Goal: Transaction & Acquisition: Purchase product/service

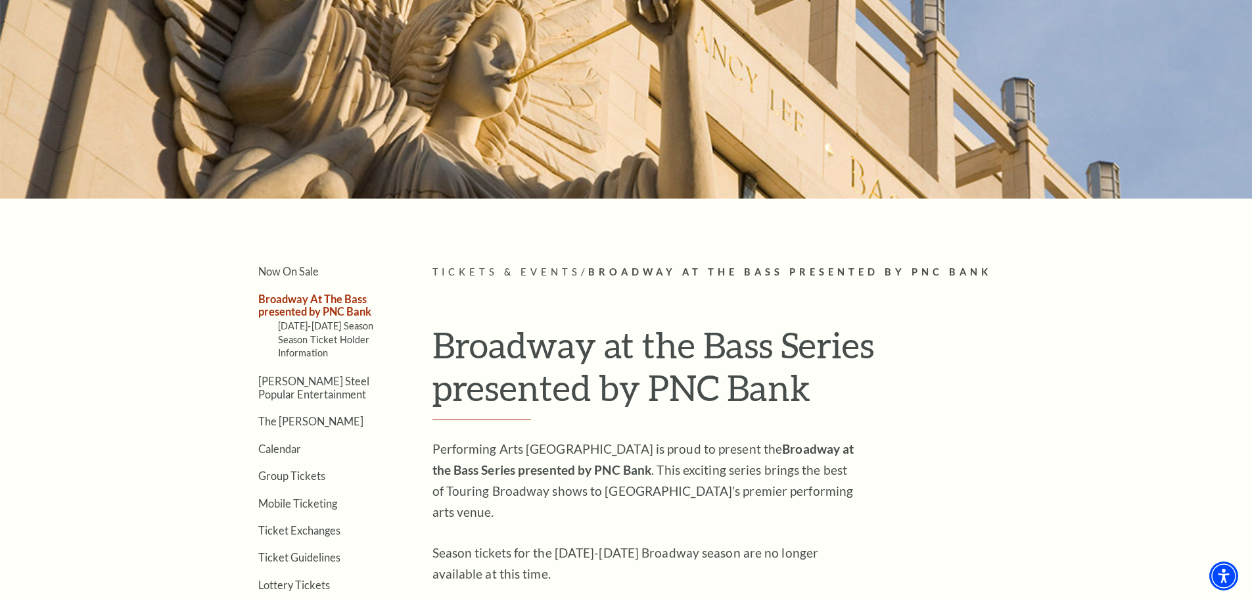
scroll to position [263, 0]
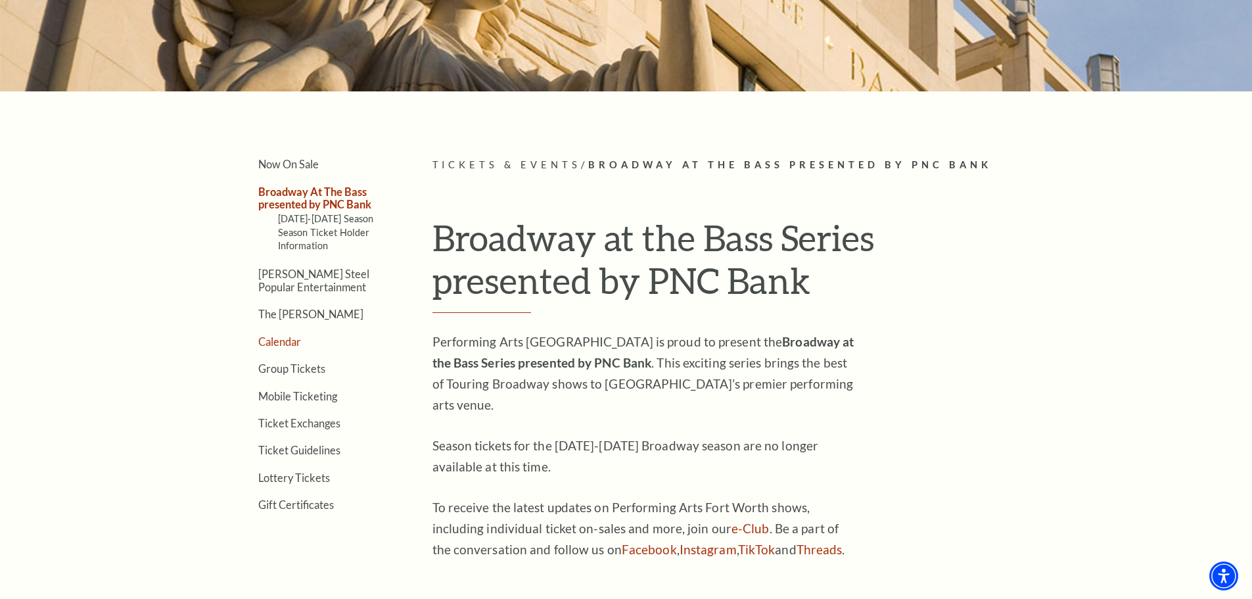
click at [267, 342] on link "Calendar" at bounding box center [279, 341] width 43 height 12
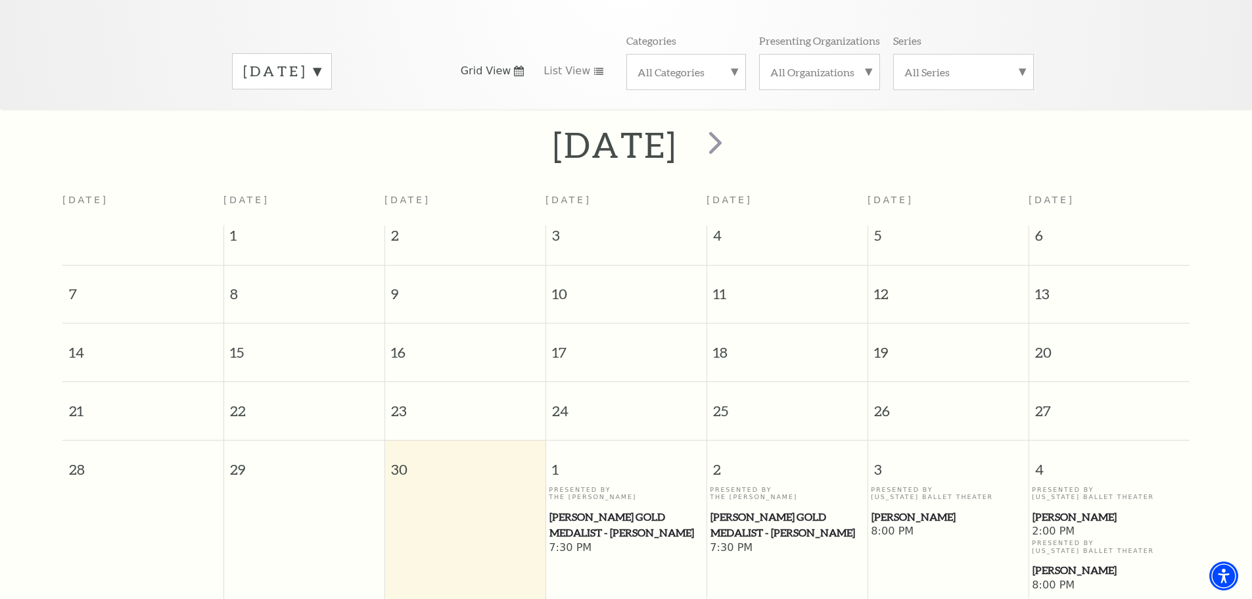
scroll to position [116, 0]
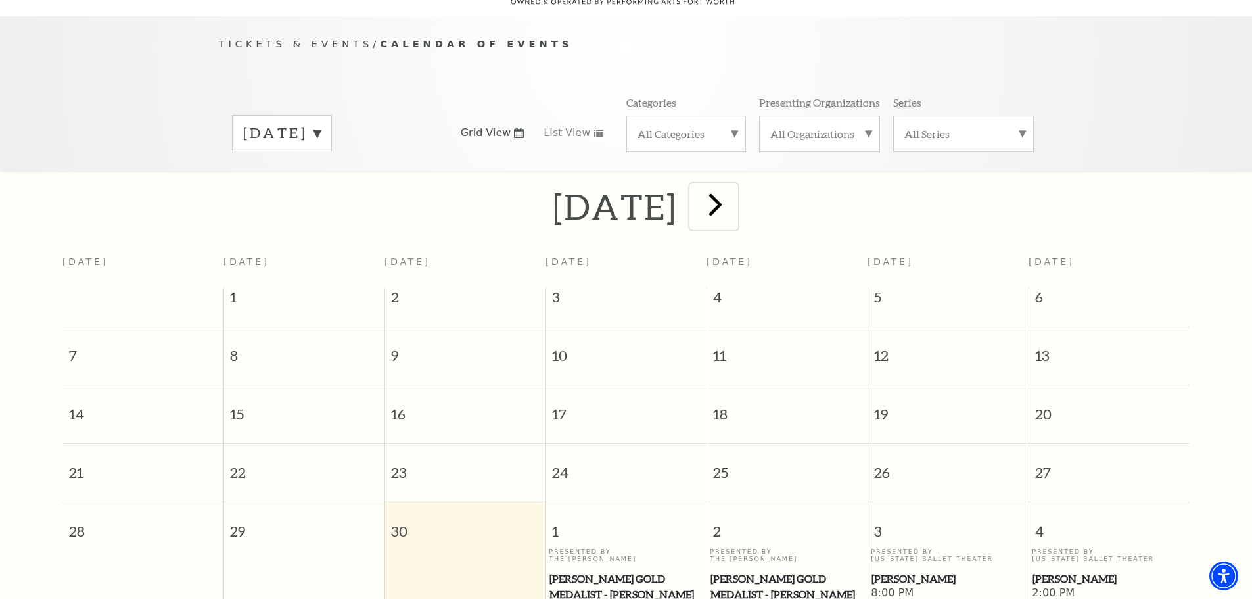
click at [734, 196] on span "next" at bounding box center [714, 203] width 37 height 37
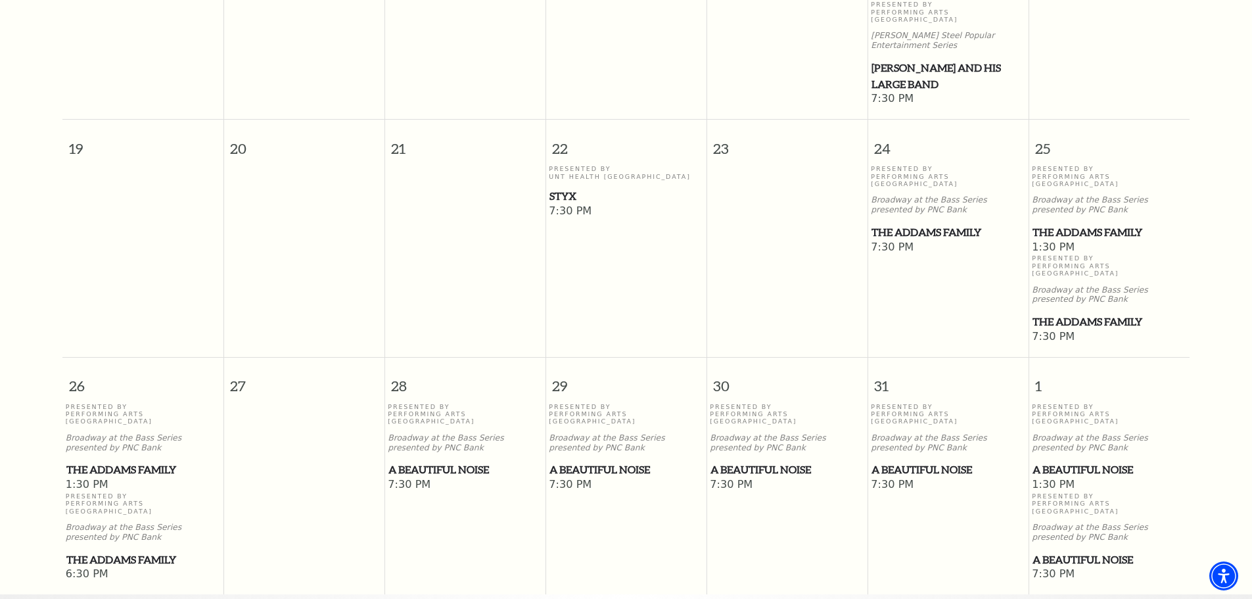
scroll to position [708, 0]
click at [1095, 312] on span "The Addams Family" at bounding box center [1108, 320] width 153 height 16
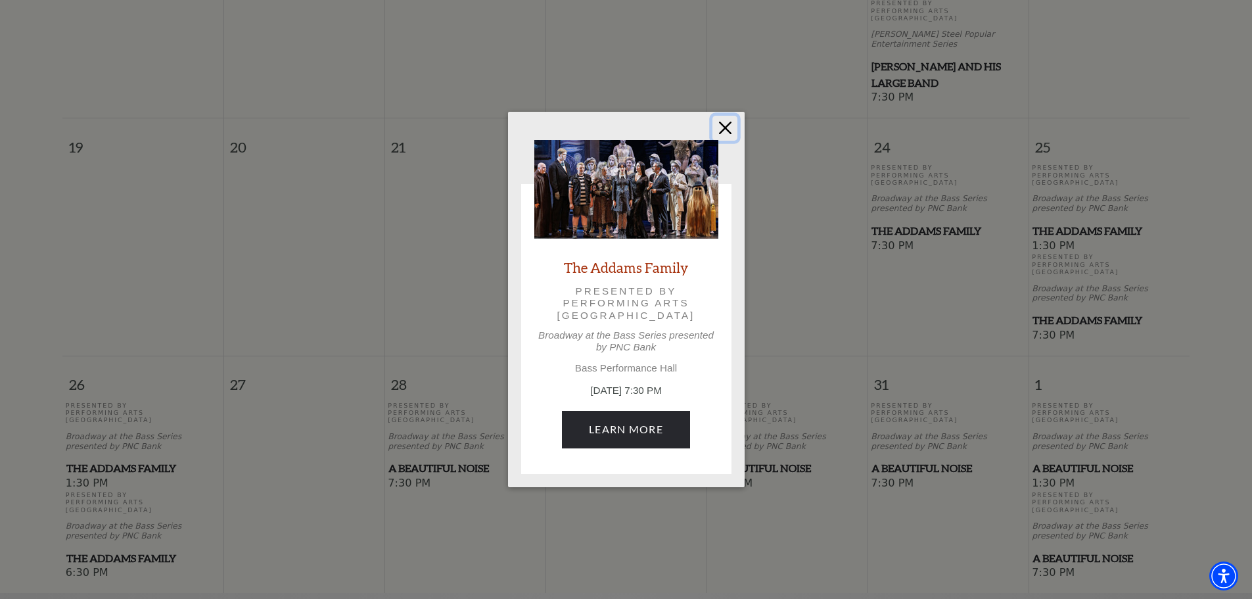
click at [726, 125] on button "Close" at bounding box center [724, 128] width 25 height 25
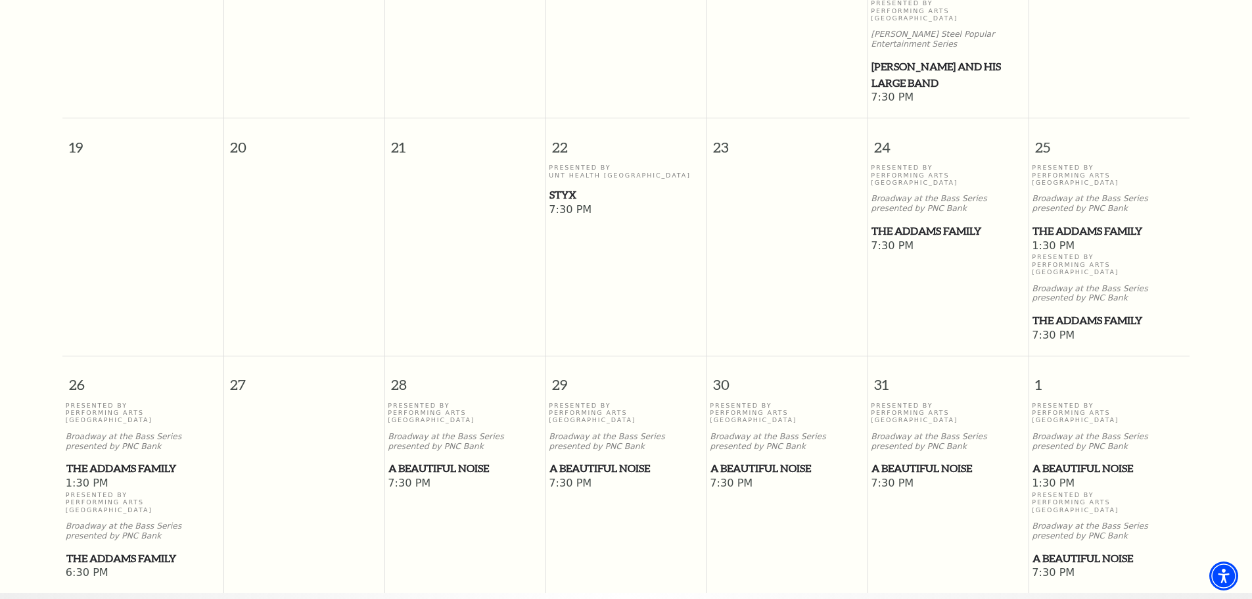
click at [1062, 312] on span "The Addams Family" at bounding box center [1108, 320] width 153 height 16
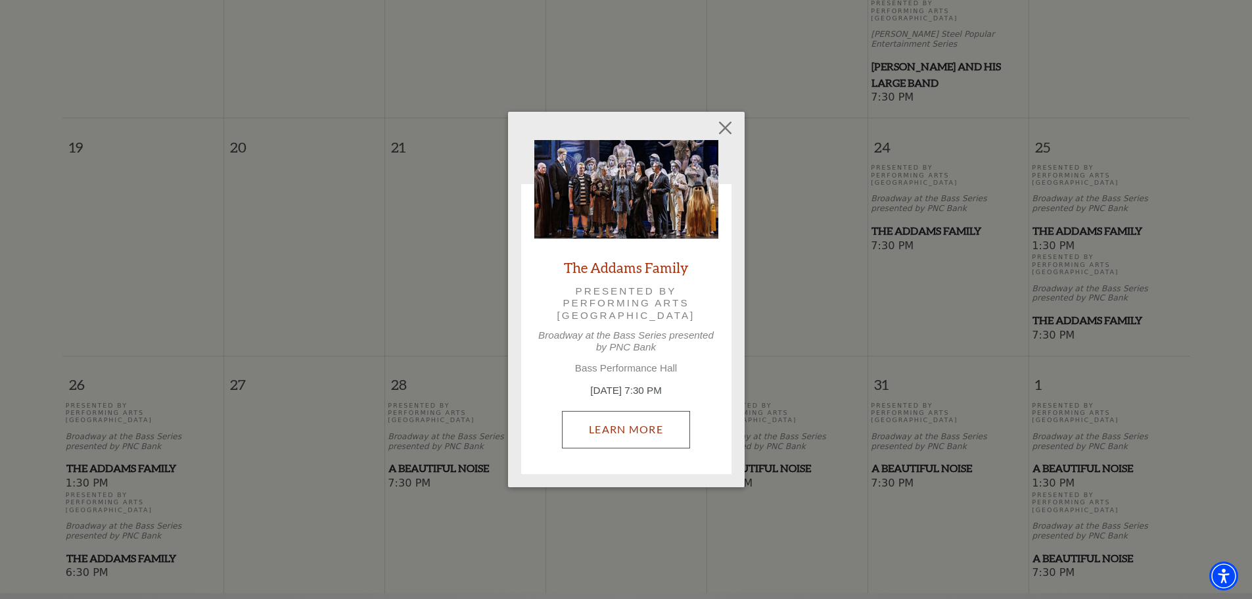
click at [658, 444] on link "Learn More" at bounding box center [626, 429] width 128 height 37
click at [722, 124] on button "Close" at bounding box center [724, 128] width 25 height 25
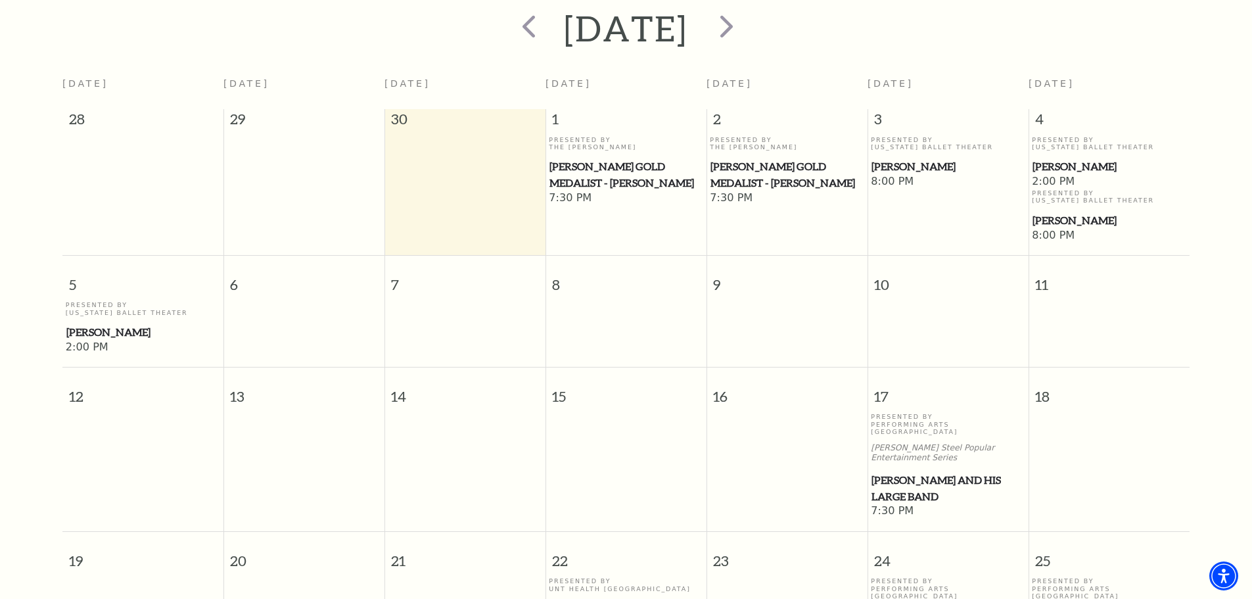
scroll to position [182, 0]
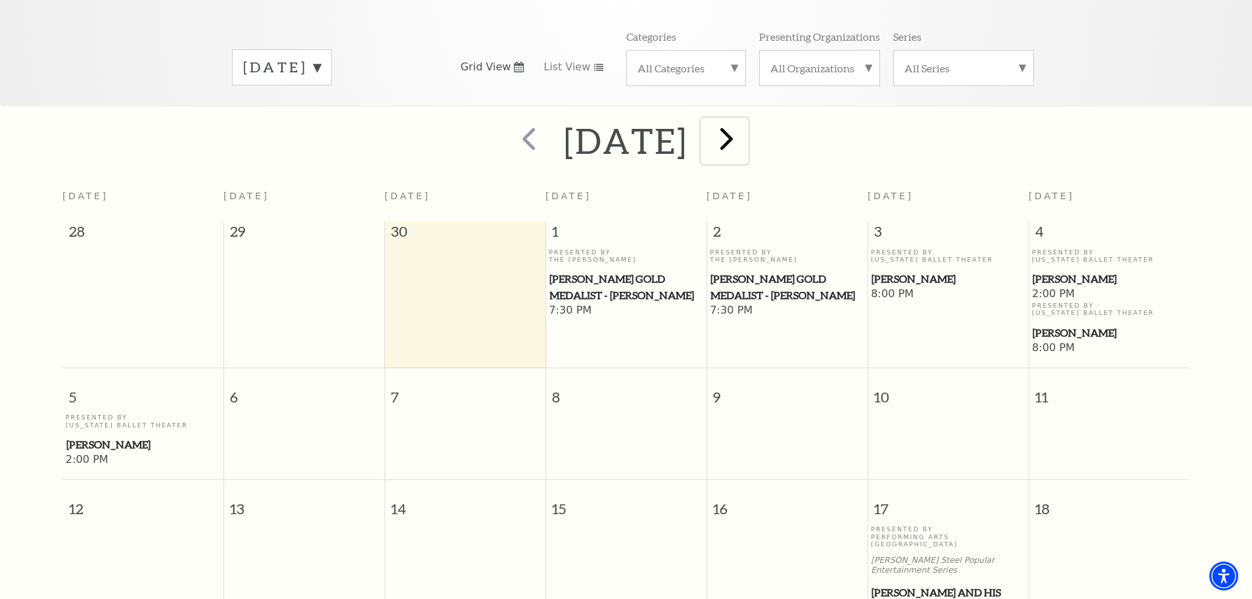
click at [745, 135] on span "next" at bounding box center [726, 138] width 37 height 37
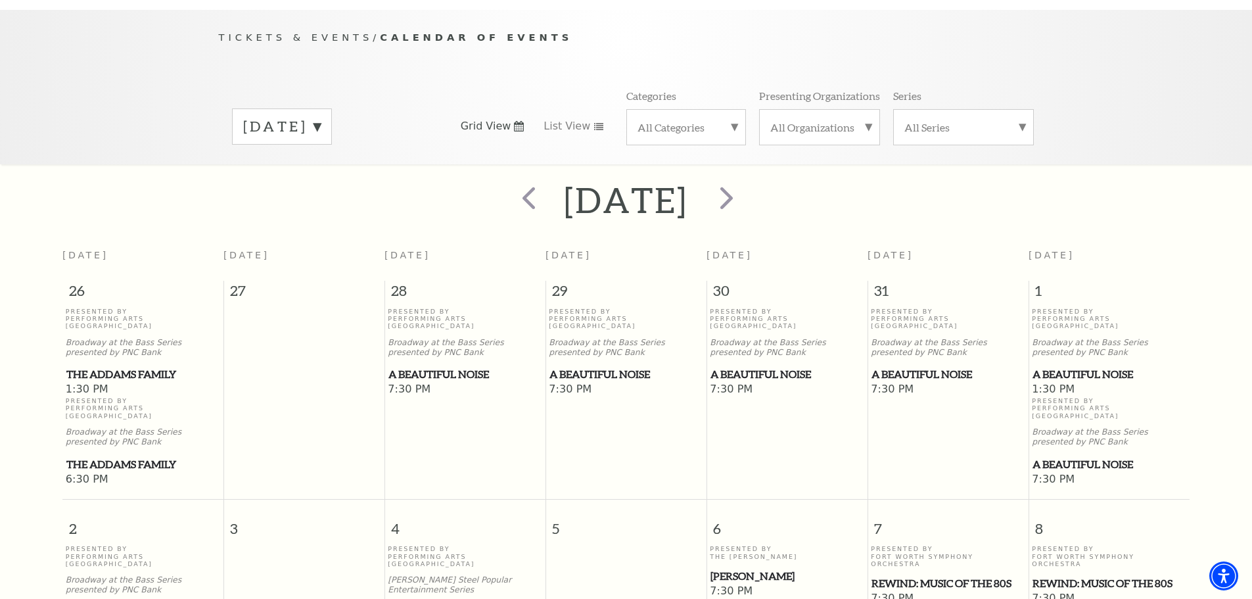
scroll to position [116, 0]
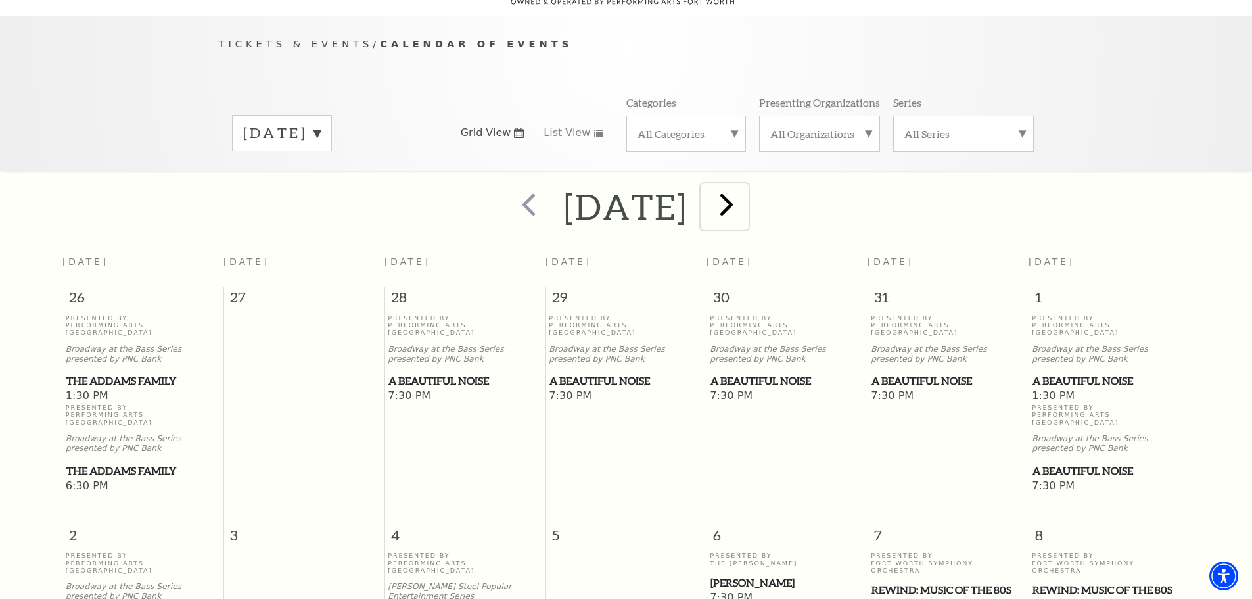
click at [745, 193] on span "next" at bounding box center [726, 203] width 37 height 37
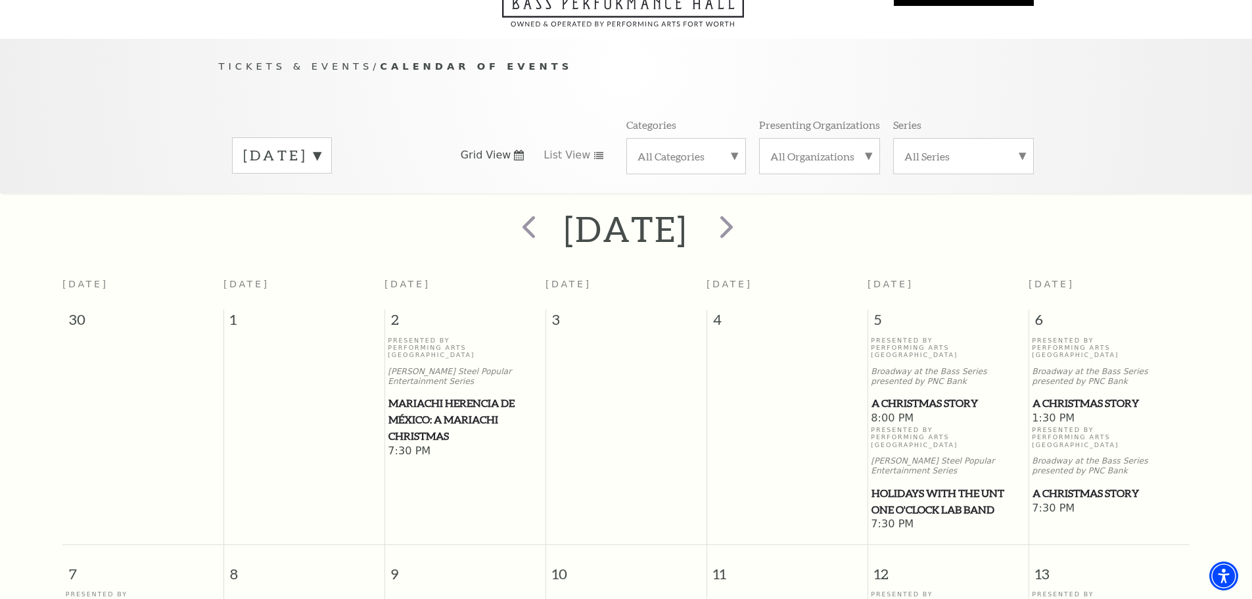
scroll to position [51, 0]
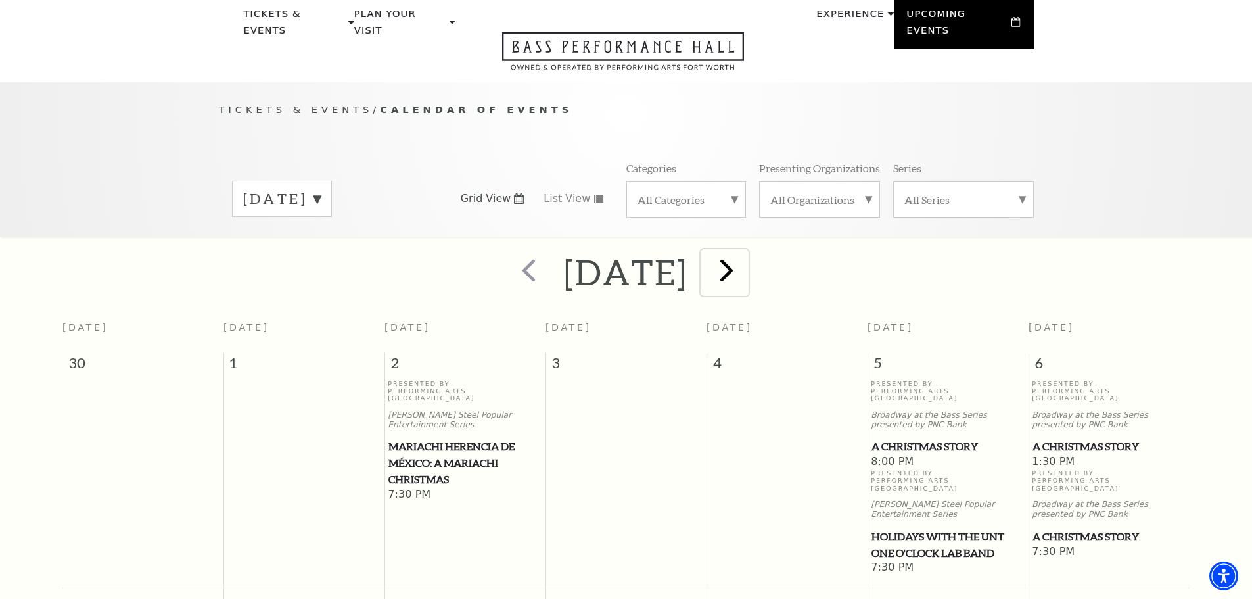
click at [745, 271] on span "next" at bounding box center [726, 269] width 37 height 37
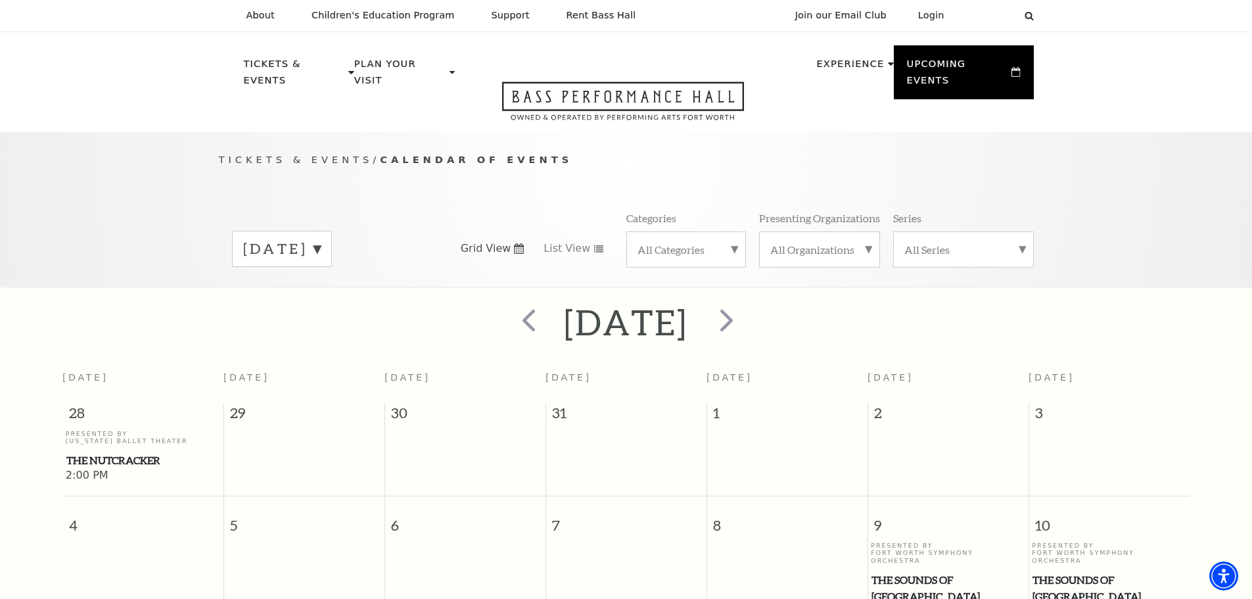
scroll to position [0, 0]
click at [510, 304] on span "prev" at bounding box center [528, 320] width 37 height 37
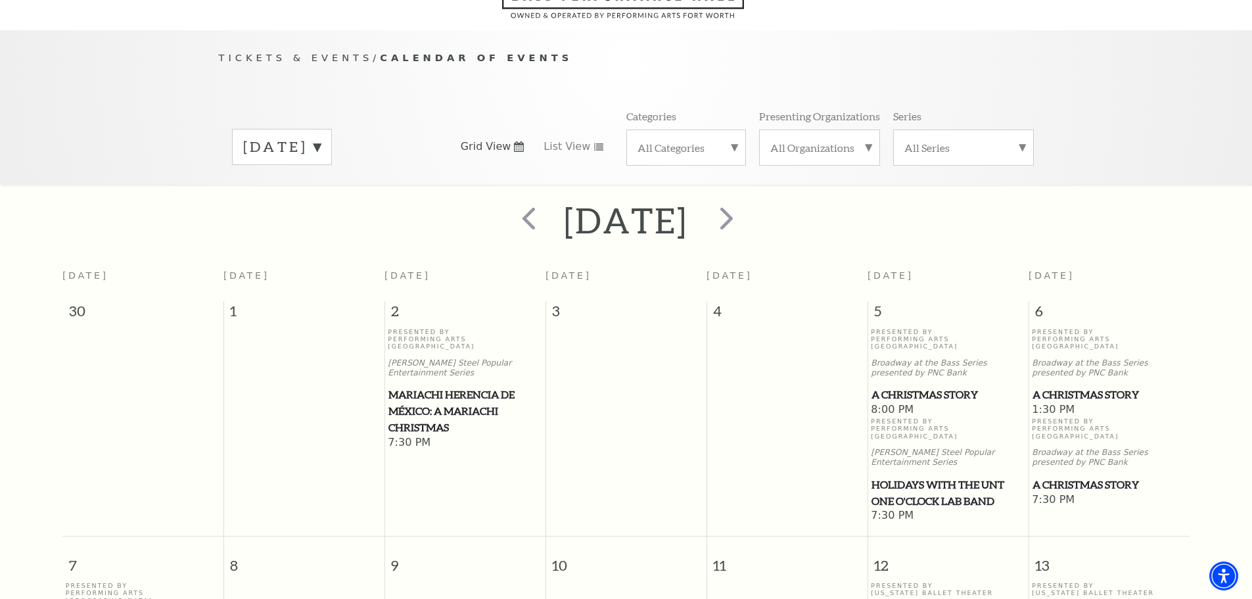
scroll to position [116, 0]
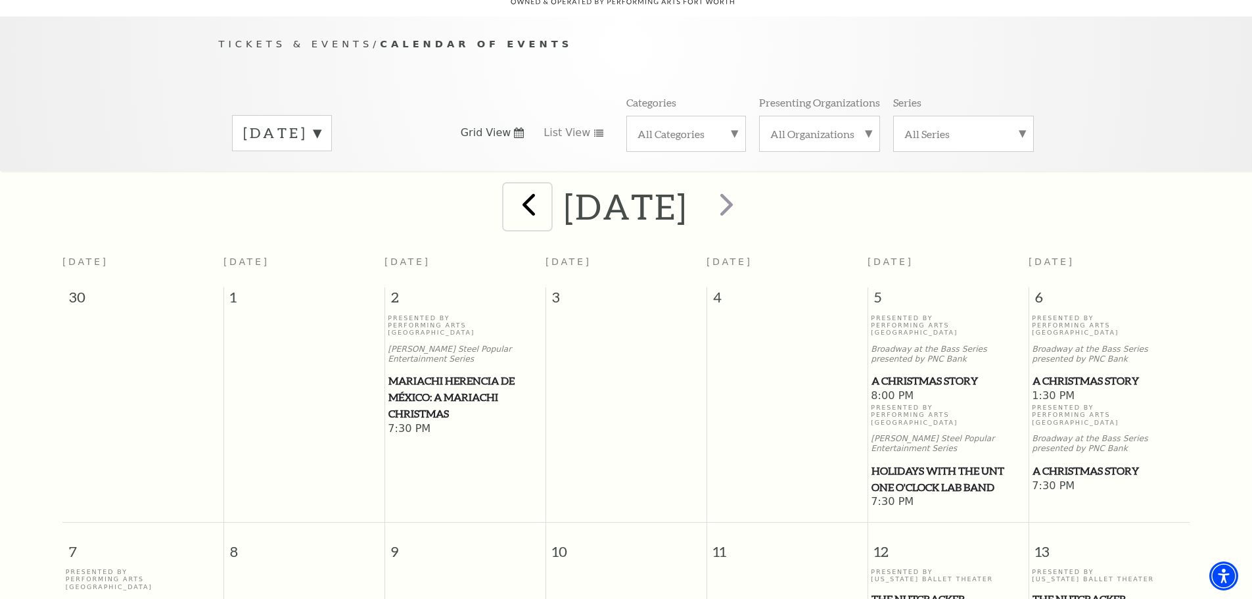
click at [510, 198] on span "prev" at bounding box center [528, 203] width 37 height 37
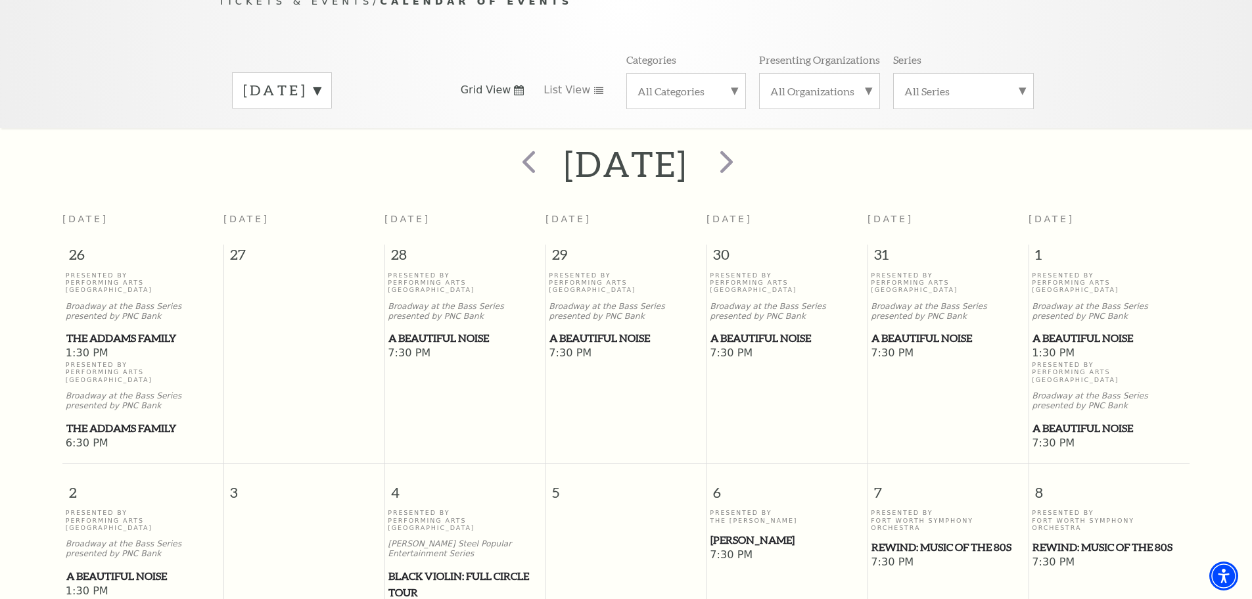
scroll to position [182, 0]
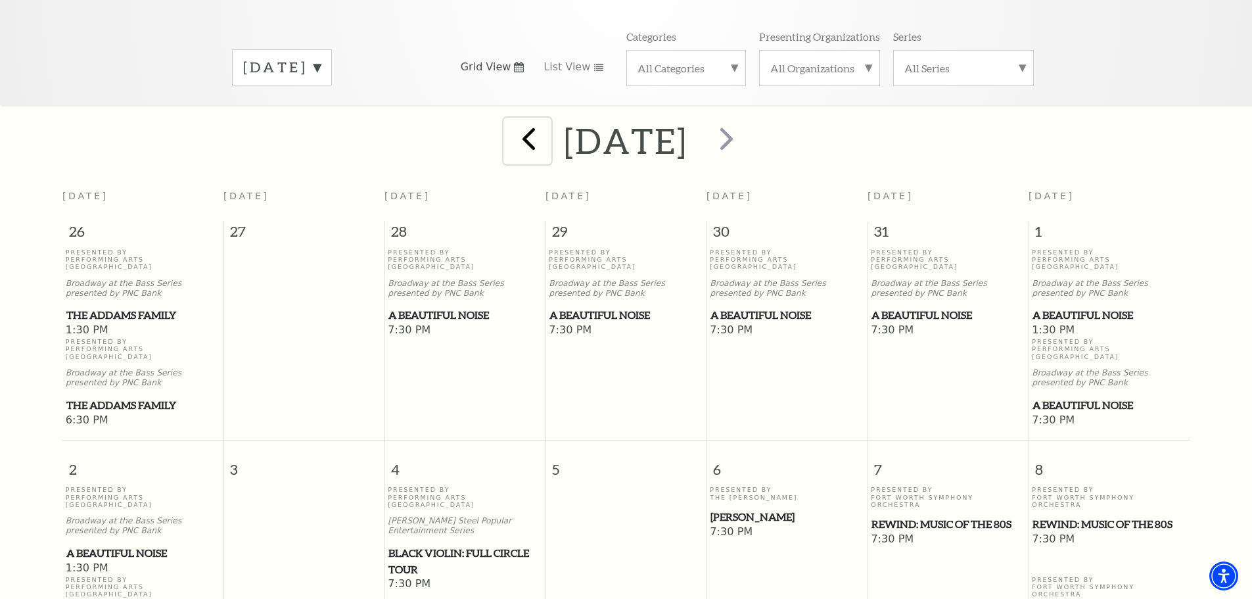
click at [510, 134] on span "prev" at bounding box center [528, 138] width 37 height 37
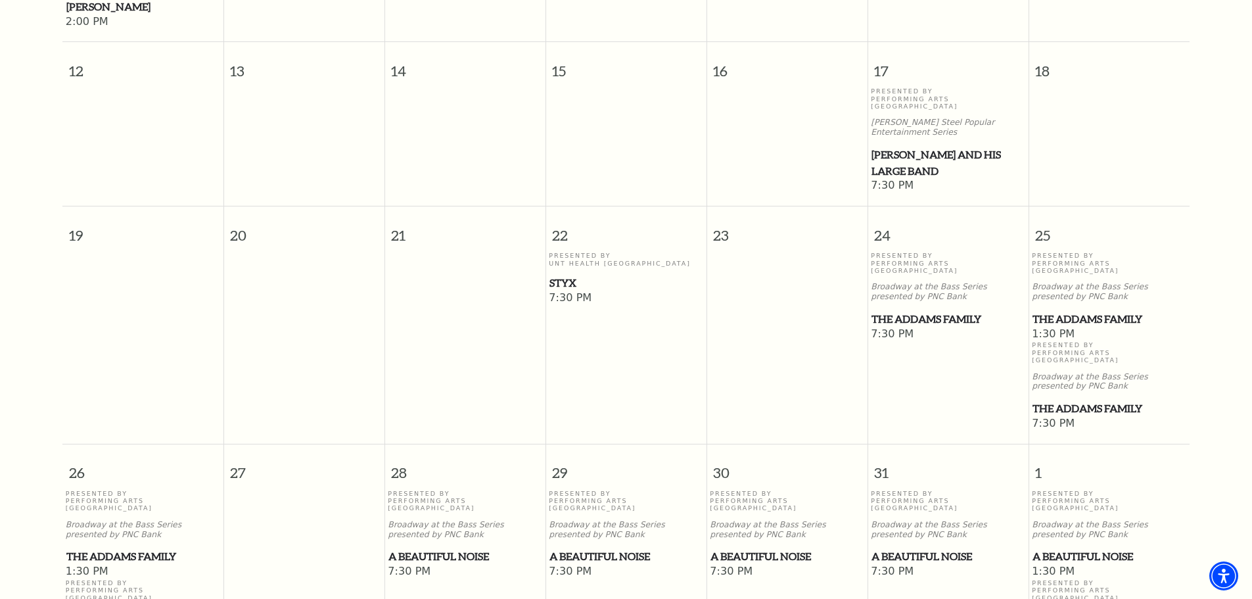
scroll to position [642, 0]
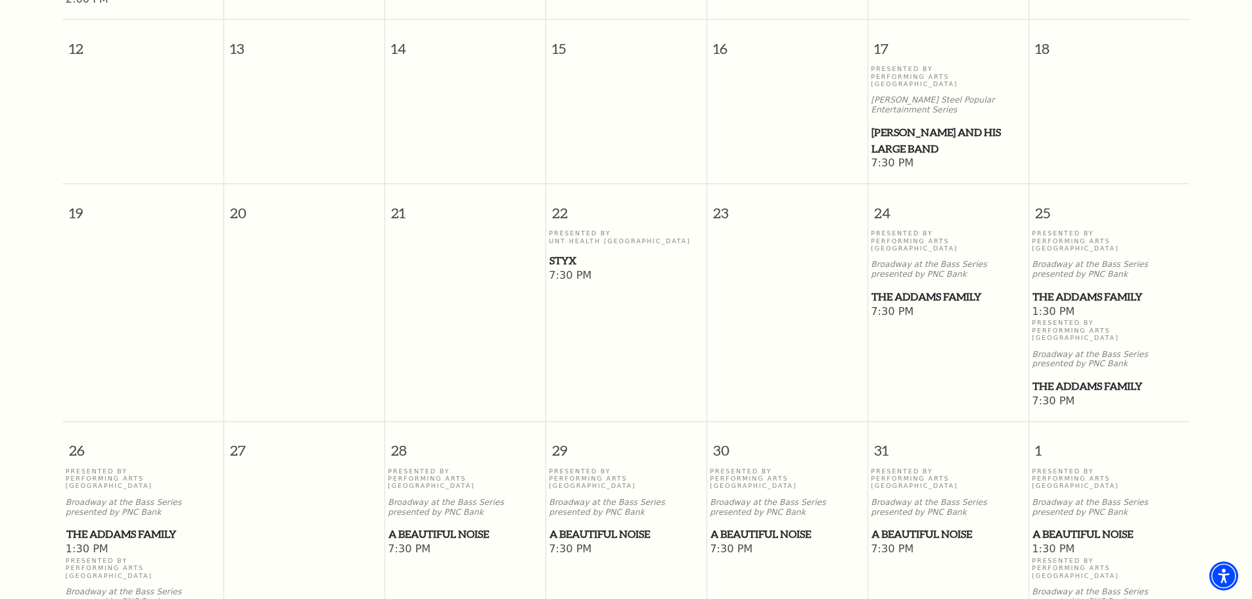
click at [1063, 378] on span "The Addams Family" at bounding box center [1108, 386] width 153 height 16
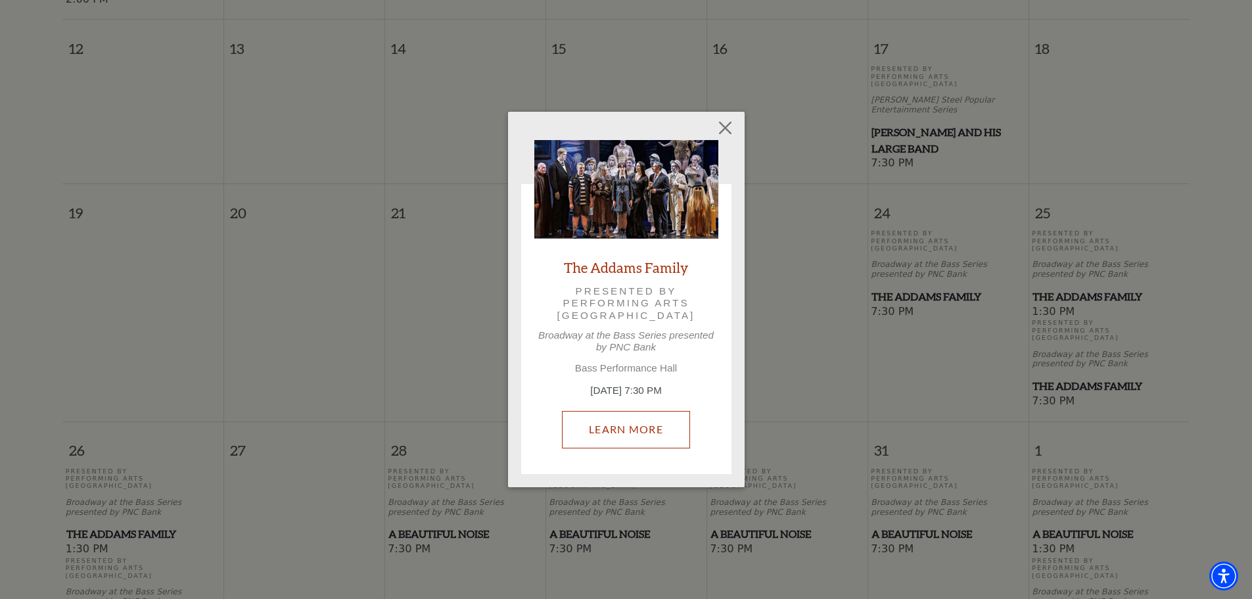
click at [668, 424] on link "Learn More" at bounding box center [626, 429] width 128 height 37
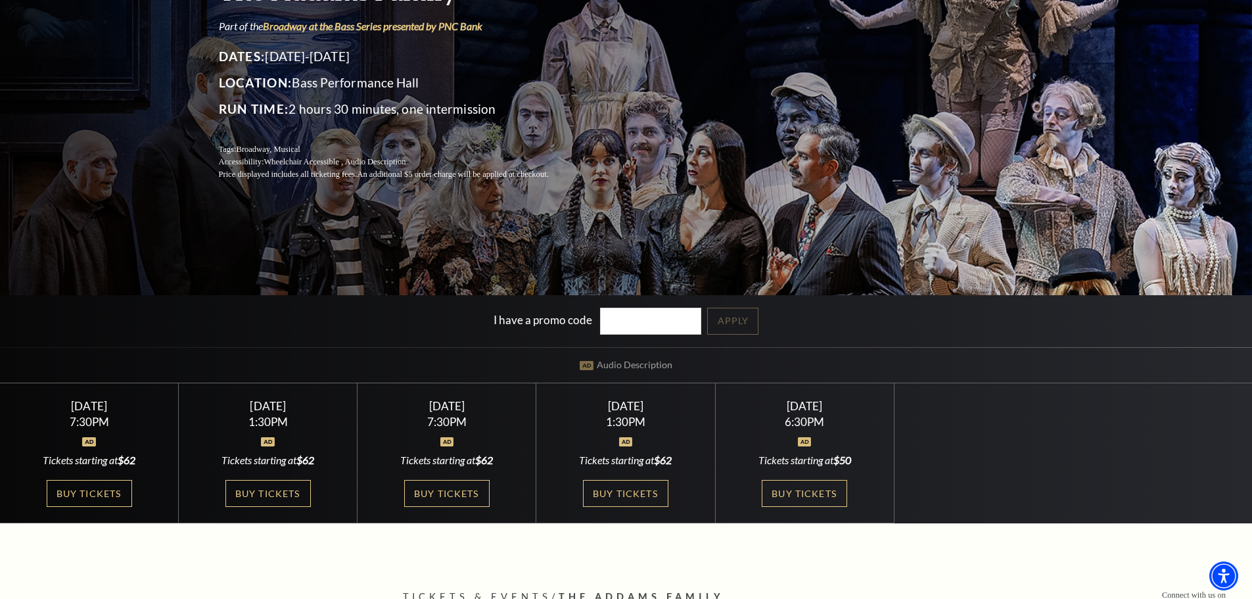
scroll to position [197, 0]
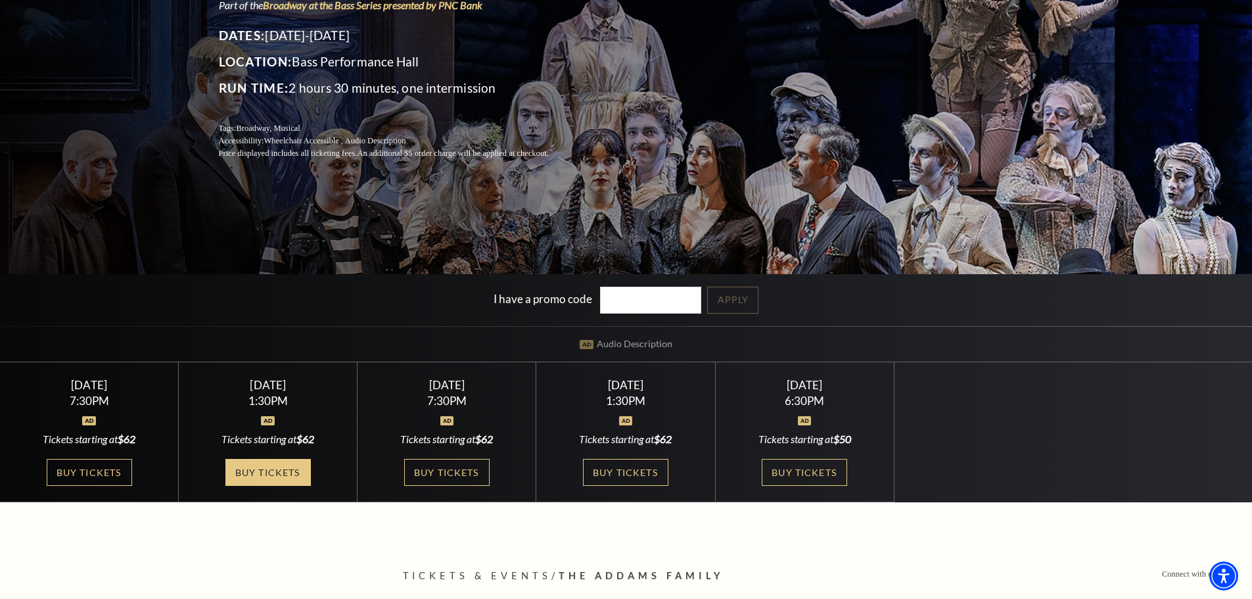
click at [269, 471] on link "Buy Tickets" at bounding box center [267, 472] width 85 height 27
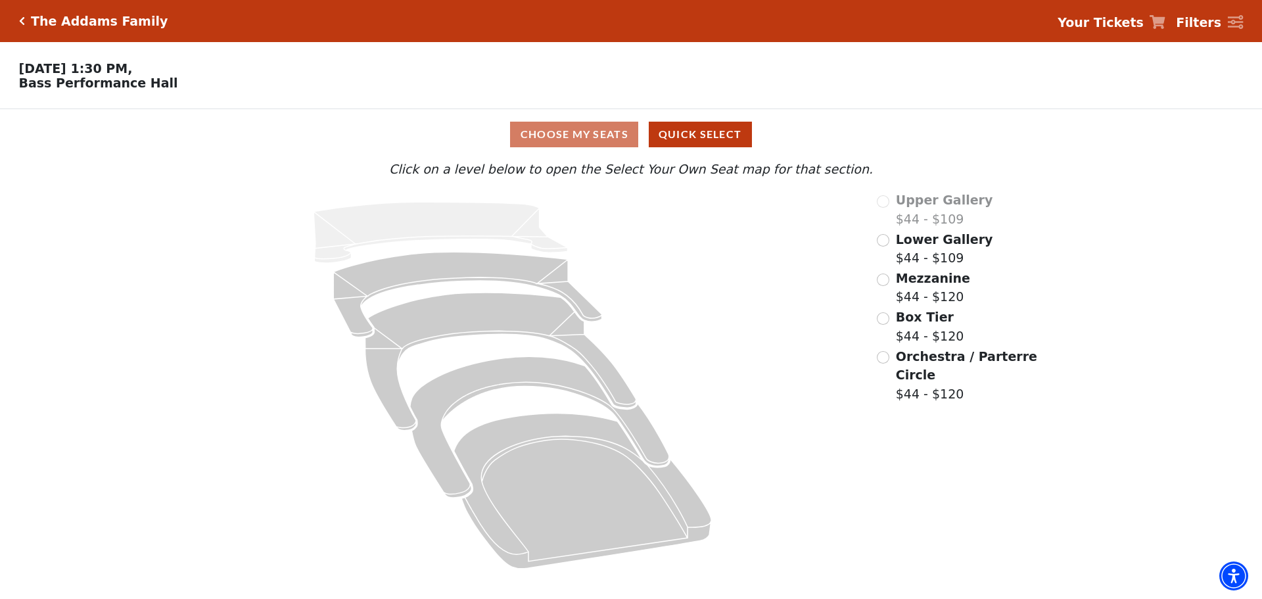
click at [21, 22] on icon "Click here to go back to filters" at bounding box center [22, 20] width 6 height 9
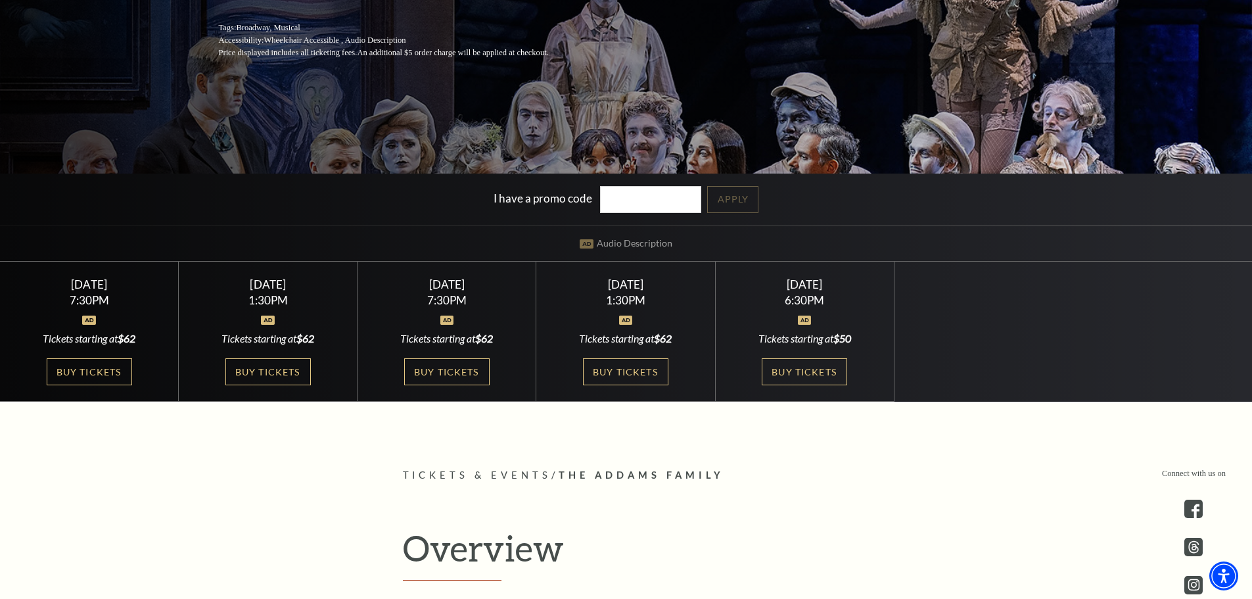
scroll to position [329, 0]
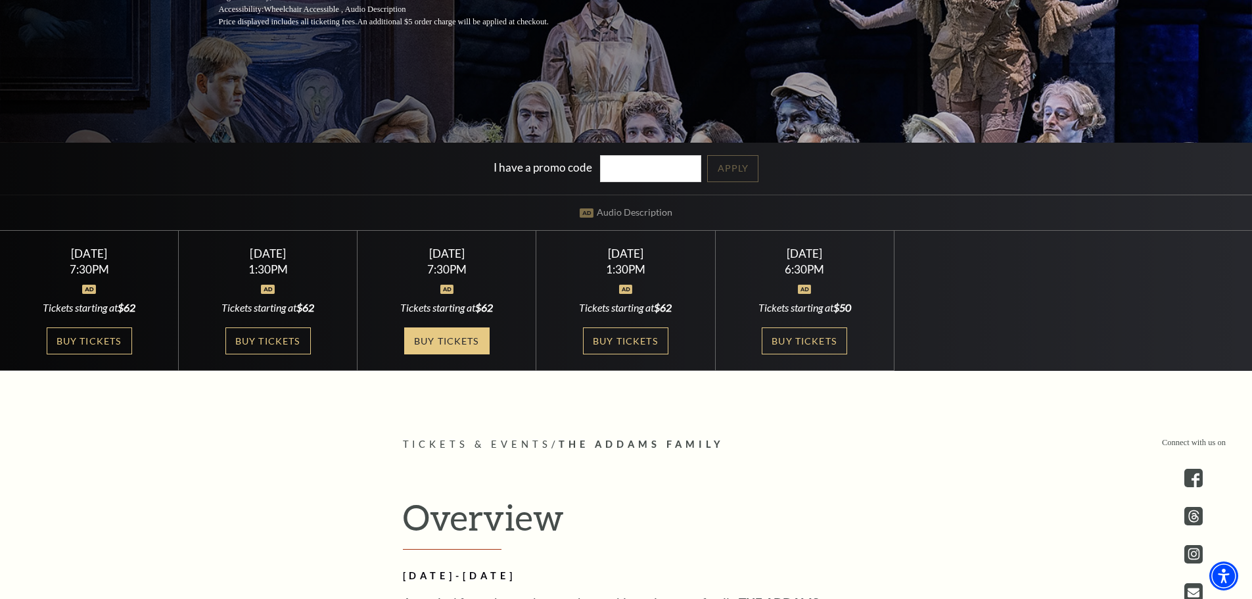
click at [465, 344] on link "Buy Tickets" at bounding box center [446, 340] width 85 height 27
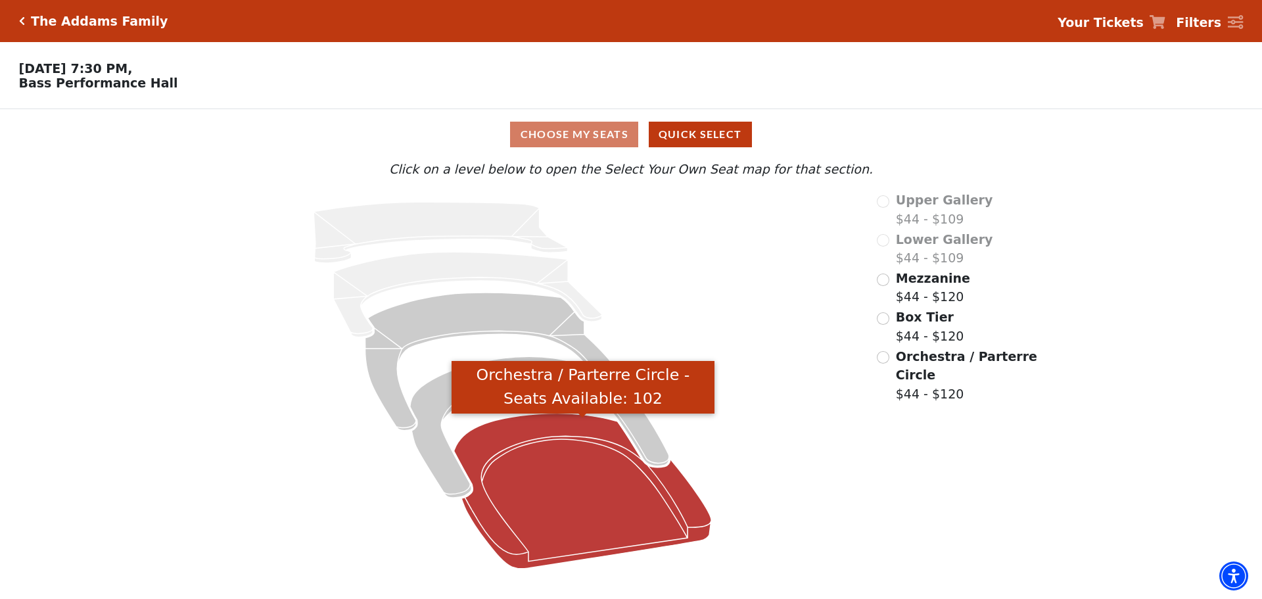
click at [565, 422] on icon "Orchestra / Parterre Circle - Seats Available: 102" at bounding box center [583, 490] width 258 height 155
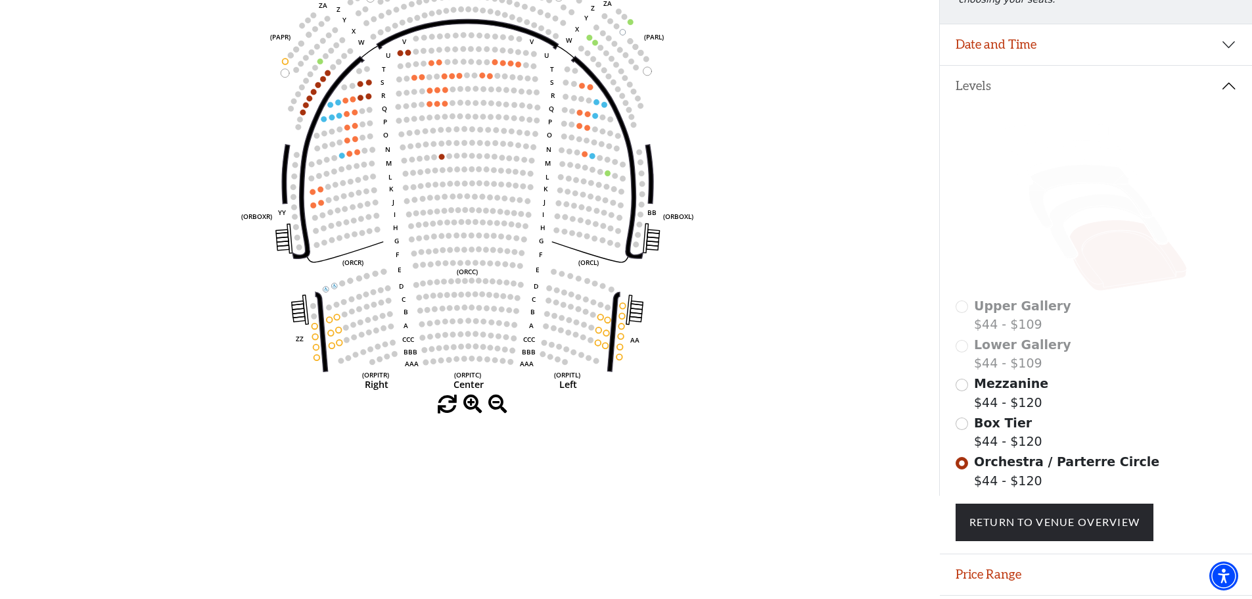
scroll to position [193, 0]
